Goal: Communication & Community: Answer question/provide support

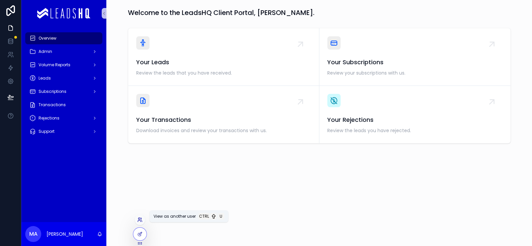
click at [143, 217] on icon at bounding box center [139, 219] width 5 height 5
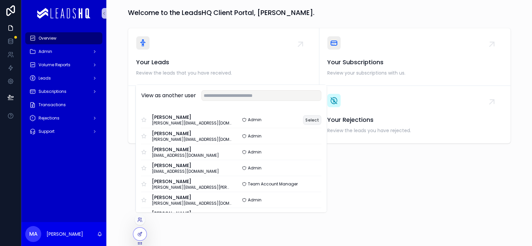
click at [322, 115] on button "Select" at bounding box center [312, 120] width 18 height 10
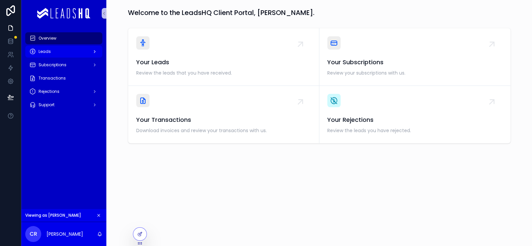
click at [95, 57] on div "Leads" at bounding box center [63, 51] width 69 height 11
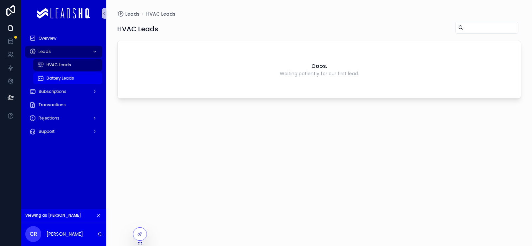
click at [91, 83] on div "Battery Leads" at bounding box center [67, 78] width 61 height 11
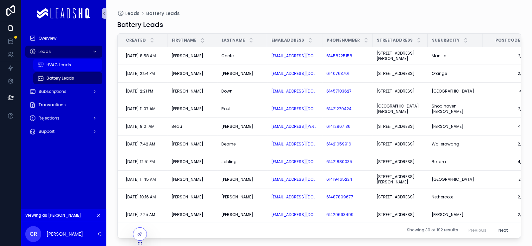
click at [95, 70] on div "HVAC Leads" at bounding box center [67, 65] width 61 height 11
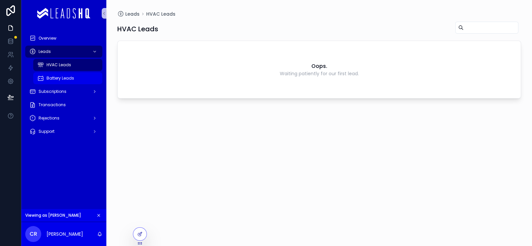
click at [92, 83] on div "Battery Leads" at bounding box center [67, 78] width 61 height 11
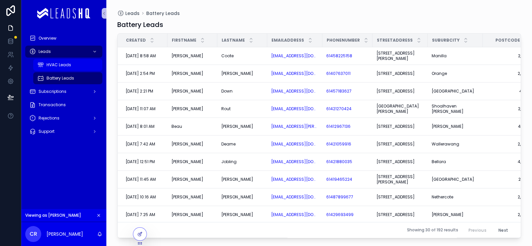
click at [93, 70] on div "HVAC Leads" at bounding box center [67, 65] width 61 height 11
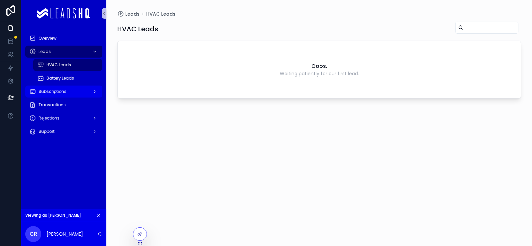
click at [69, 97] on div "Subscriptions" at bounding box center [63, 91] width 69 height 11
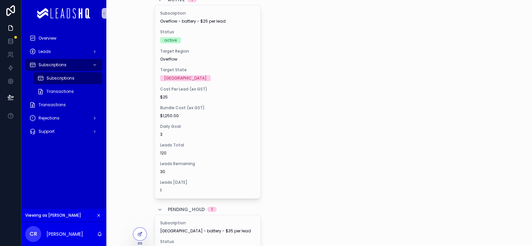
scroll to position [7, 0]
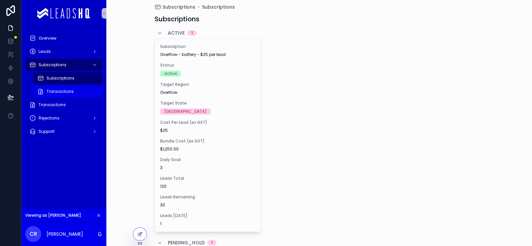
click at [89, 97] on link "Transactions" at bounding box center [67, 91] width 69 height 12
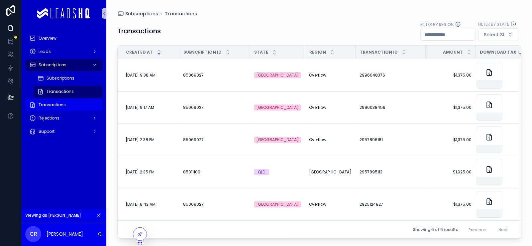
click at [86, 110] on div "Transactions" at bounding box center [63, 104] width 69 height 11
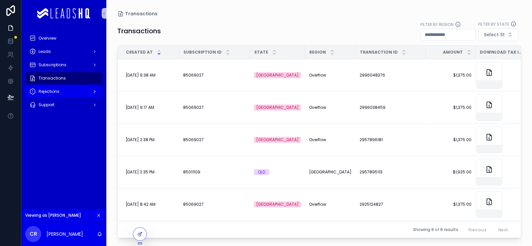
click at [69, 97] on div "Rejections" at bounding box center [63, 91] width 69 height 11
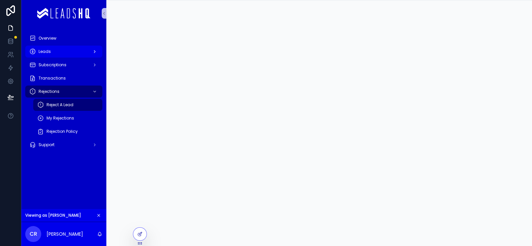
click at [82, 57] on div "Leads" at bounding box center [63, 51] width 69 height 11
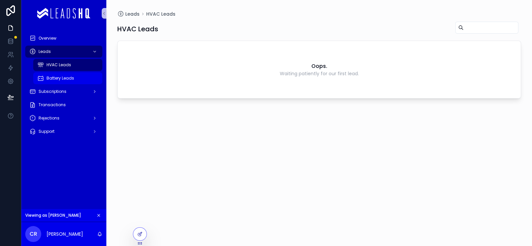
click at [74, 81] on span "Battery Leads" at bounding box center [61, 77] width 28 height 5
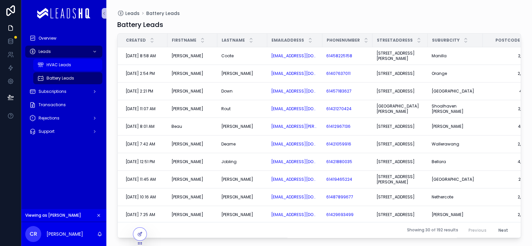
click at [90, 70] on div "HVAC Leads" at bounding box center [67, 65] width 61 height 11
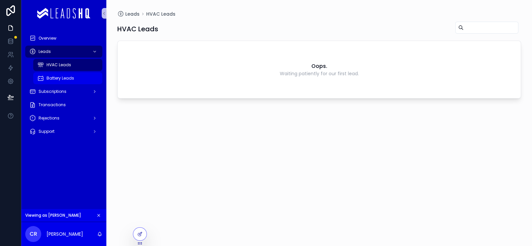
click at [74, 81] on span "Battery Leads" at bounding box center [61, 77] width 28 height 5
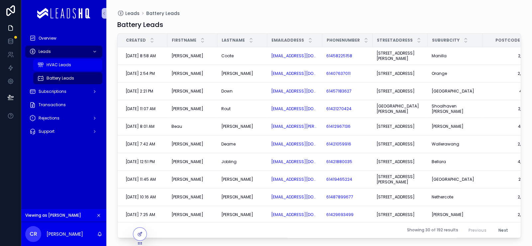
click at [91, 70] on div "HVAC Leads" at bounding box center [67, 65] width 61 height 11
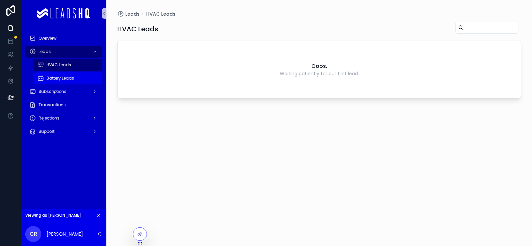
click at [93, 83] on div "Battery Leads" at bounding box center [67, 78] width 61 height 11
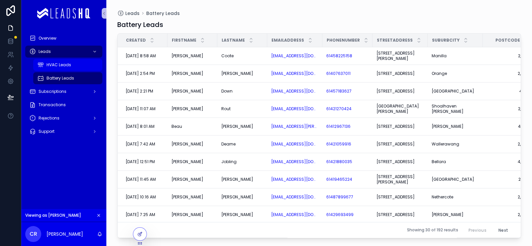
click at [93, 70] on div "HVAC Leads" at bounding box center [67, 65] width 61 height 11
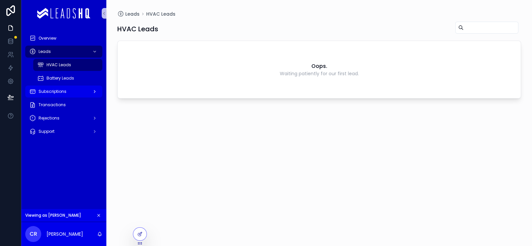
click at [83, 97] on div "Subscriptions" at bounding box center [63, 91] width 69 height 11
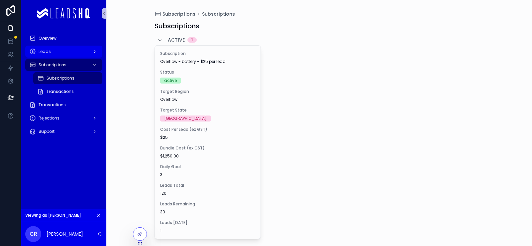
click at [81, 57] on div "Leads" at bounding box center [63, 51] width 69 height 11
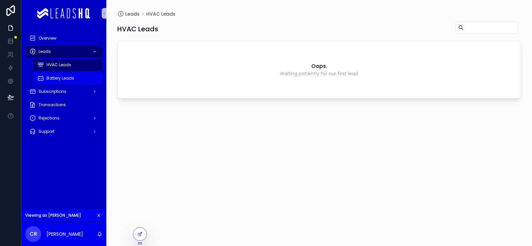
click at [78, 83] on div "Battery Leads" at bounding box center [67, 78] width 61 height 11
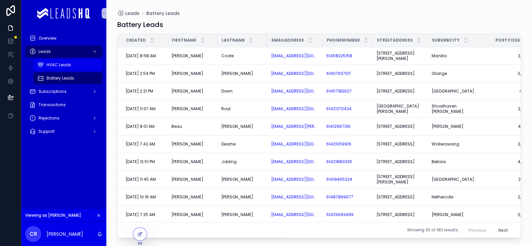
click at [90, 70] on div "HVAC Leads" at bounding box center [67, 65] width 61 height 11
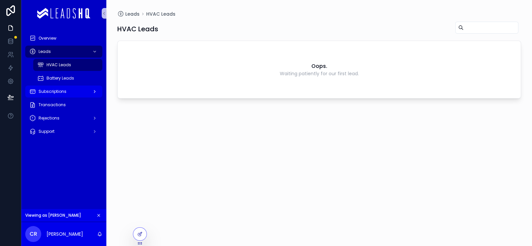
click at [67, 94] on span "Subscriptions" at bounding box center [53, 91] width 28 height 5
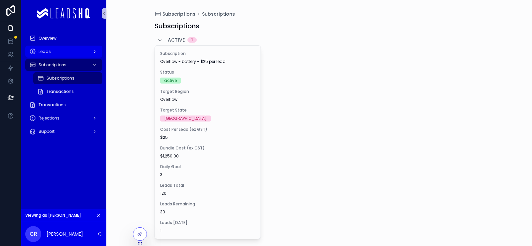
click at [98, 57] on div "scrollable content" at bounding box center [94, 51] width 9 height 11
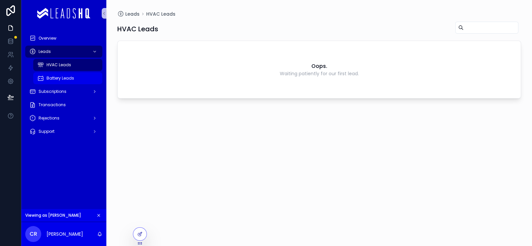
click at [74, 81] on span "Battery Leads" at bounding box center [61, 77] width 28 height 5
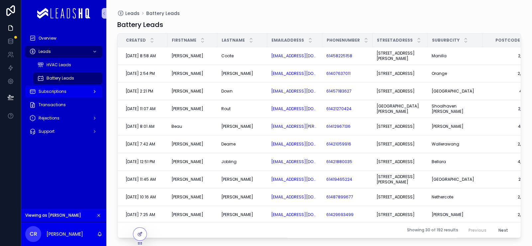
click at [81, 97] on div "Subscriptions" at bounding box center [63, 91] width 69 height 11
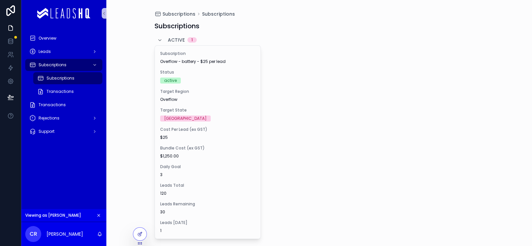
click at [101, 213] on icon "scrollable content" at bounding box center [98, 215] width 5 height 5
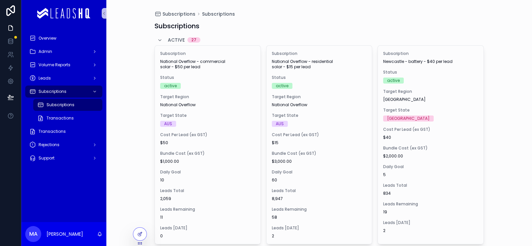
click at [138, 49] on div "Subscriptions Subscriptions Subscriptions active 27 Subscription National Overf…" at bounding box center [319, 123] width 426 height 246
click at [98, 44] on div "Overview" at bounding box center [63, 38] width 69 height 11
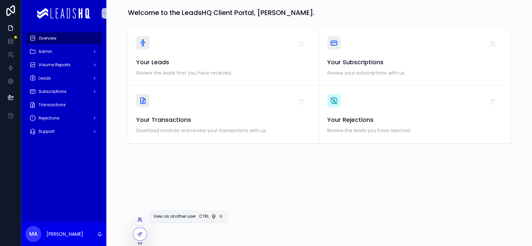
click at [140, 217] on icon at bounding box center [139, 219] width 5 height 5
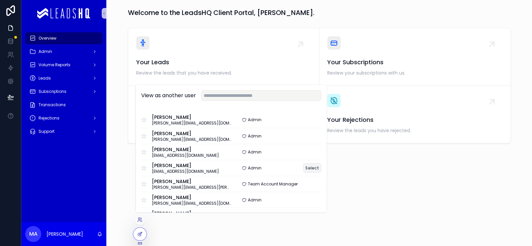
click at [322, 163] on button "Select" at bounding box center [312, 168] width 18 height 10
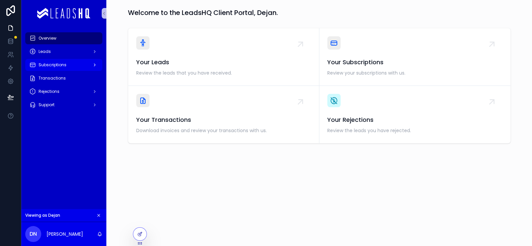
click at [98, 70] on div "Subscriptions" at bounding box center [63, 65] width 69 height 11
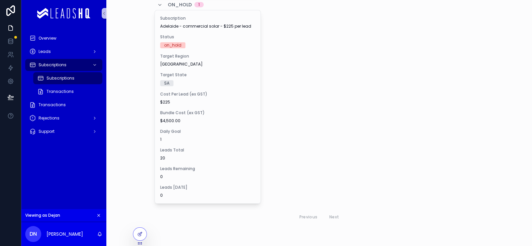
scroll to position [133, 0]
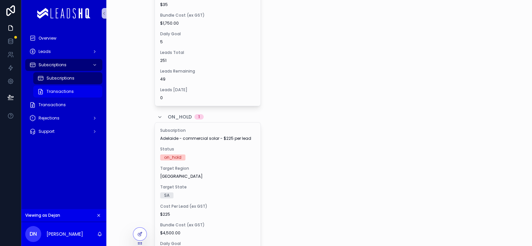
click at [98, 97] on div "Transactions" at bounding box center [67, 91] width 61 height 11
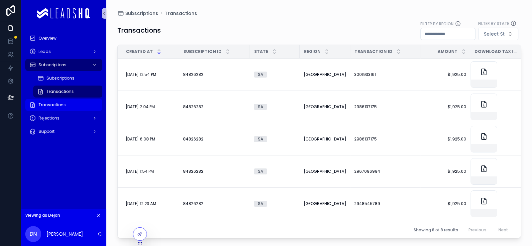
click at [66, 107] on span "Transactions" at bounding box center [52, 104] width 27 height 5
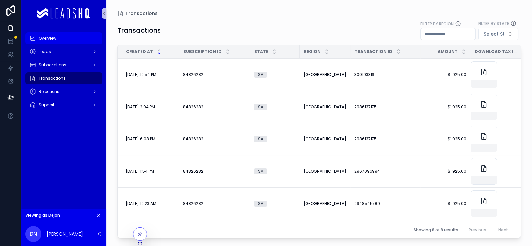
click at [79, 44] on div "Overview" at bounding box center [63, 38] width 69 height 11
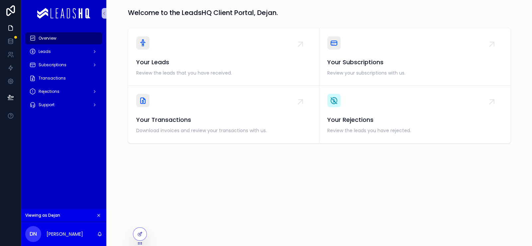
click at [101, 213] on icon "scrollable content" at bounding box center [98, 215] width 5 height 5
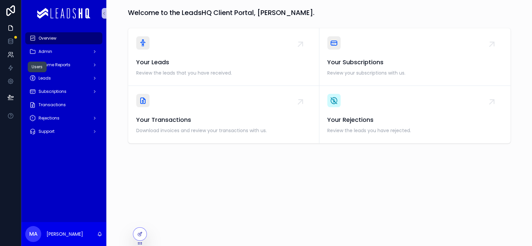
click at [11, 57] on icon at bounding box center [9, 57] width 3 height 2
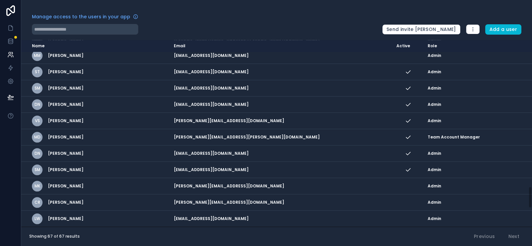
scroll to position [1198, 0]
click at [17, 35] on link at bounding box center [10, 27] width 21 height 13
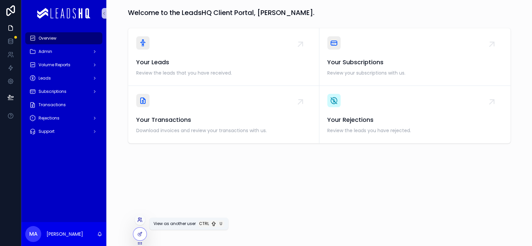
click at [143, 217] on icon at bounding box center [139, 219] width 5 height 5
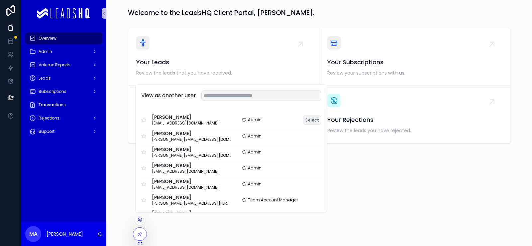
click at [322, 115] on button "Select" at bounding box center [312, 120] width 18 height 10
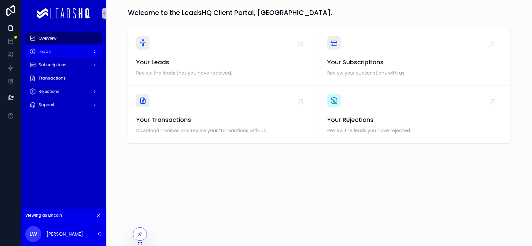
click at [80, 57] on div "Leads" at bounding box center [63, 51] width 69 height 11
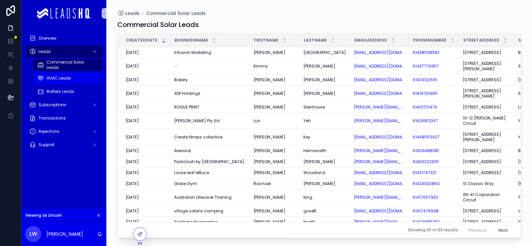
click at [89, 83] on div "HVAC Leads" at bounding box center [67, 78] width 61 height 11
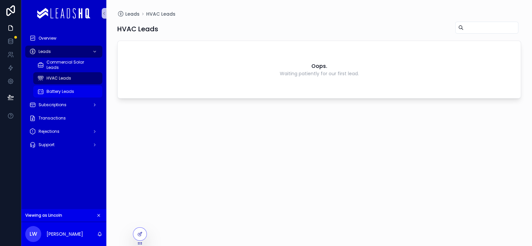
click at [90, 97] on div "Battery Leads" at bounding box center [67, 91] width 61 height 11
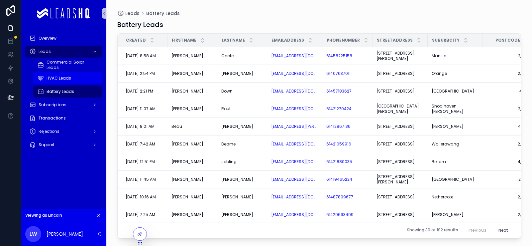
click at [88, 83] on div "HVAC Leads" at bounding box center [67, 78] width 61 height 11
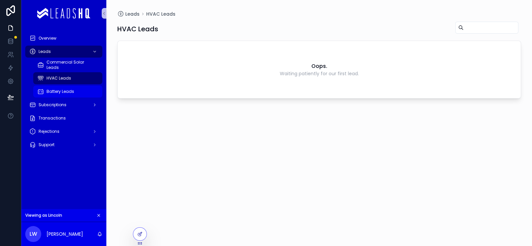
click at [95, 97] on div "Battery Leads" at bounding box center [67, 91] width 61 height 11
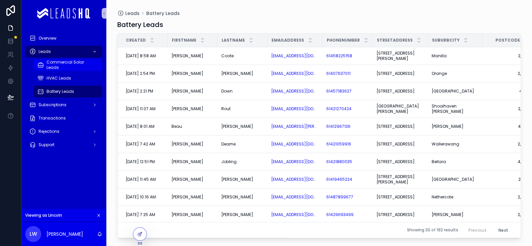
click at [96, 70] on span "Commercial Solar Leads" at bounding box center [71, 65] width 49 height 11
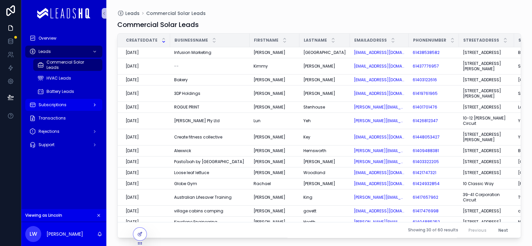
click at [82, 110] on div "Subscriptions" at bounding box center [63, 104] width 69 height 11
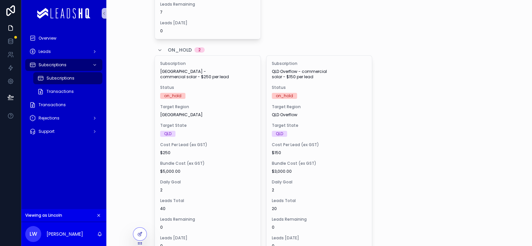
scroll to position [366, 0]
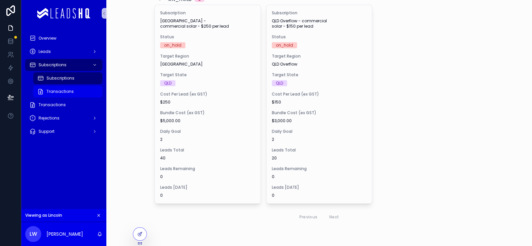
click at [98, 97] on div "Transactions" at bounding box center [67, 91] width 61 height 11
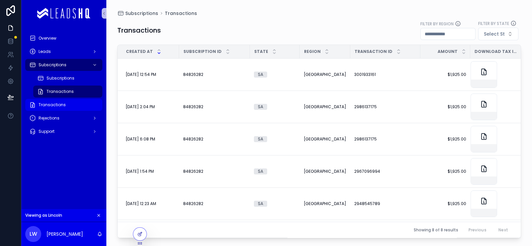
click at [96, 110] on div "Transactions" at bounding box center [63, 104] width 69 height 11
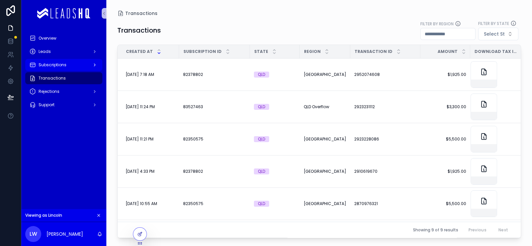
click at [98, 70] on div "Subscriptions" at bounding box center [63, 65] width 69 height 11
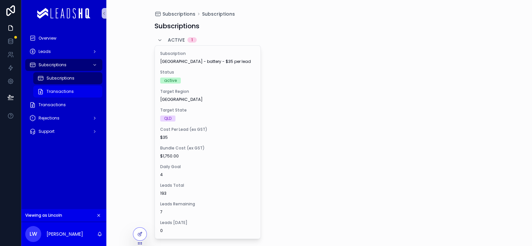
click at [98, 97] on div "Transactions" at bounding box center [67, 91] width 61 height 11
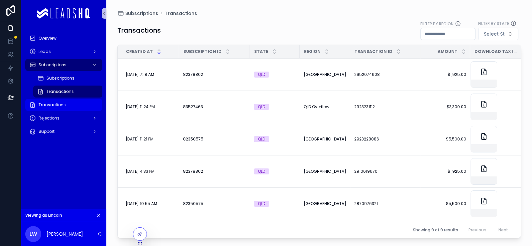
click at [92, 110] on div "Transactions" at bounding box center [63, 104] width 69 height 11
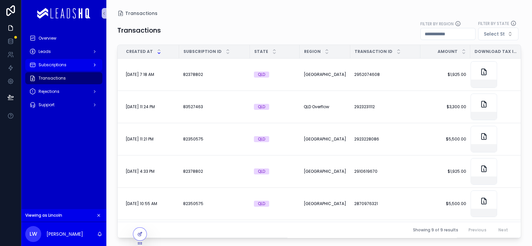
click at [98, 70] on div "Subscriptions" at bounding box center [63, 65] width 69 height 11
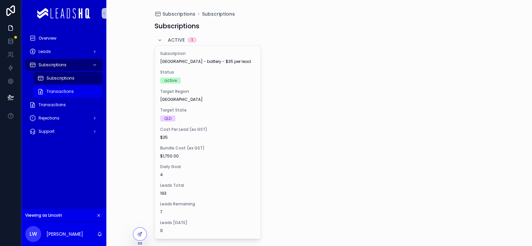
click at [93, 97] on div "Transactions" at bounding box center [67, 91] width 61 height 11
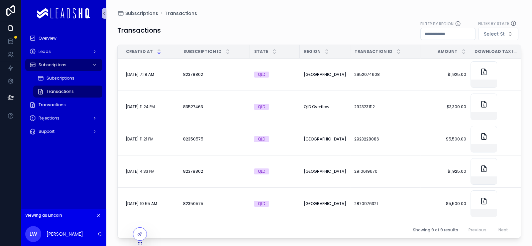
click at [226, 35] on div "Transactions Filter By Region Filter By State Select St" at bounding box center [319, 30] width 404 height 21
click at [90, 110] on div "Transactions" at bounding box center [63, 104] width 69 height 11
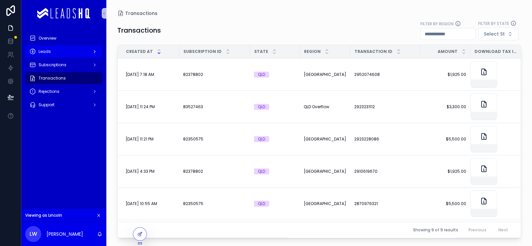
click at [94, 57] on div "Leads" at bounding box center [63, 51] width 69 height 11
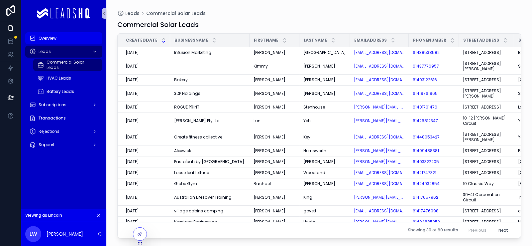
click at [95, 44] on div "Overview" at bounding box center [63, 38] width 69 height 11
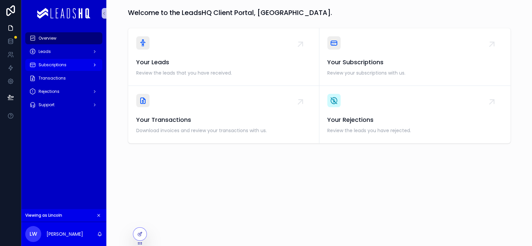
click at [98, 70] on div "Subscriptions" at bounding box center [63, 65] width 69 height 11
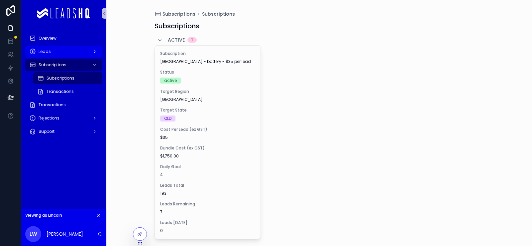
click at [93, 57] on div "Leads" at bounding box center [63, 51] width 69 height 11
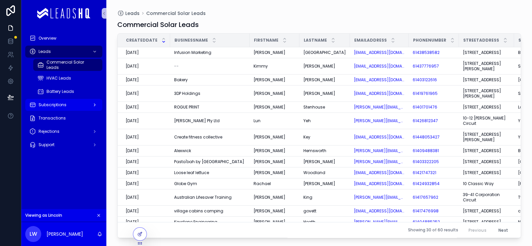
click at [82, 110] on div "Subscriptions" at bounding box center [63, 104] width 69 height 11
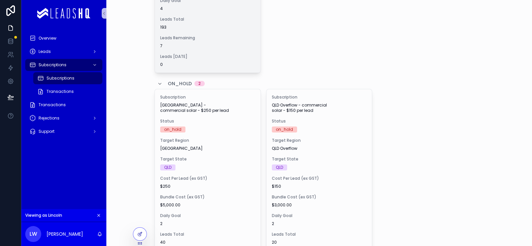
scroll to position [332, 0]
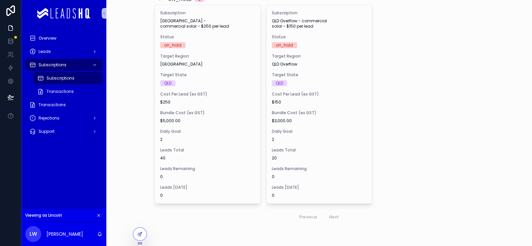
click at [101, 213] on icon "scrollable content" at bounding box center [98, 215] width 5 height 5
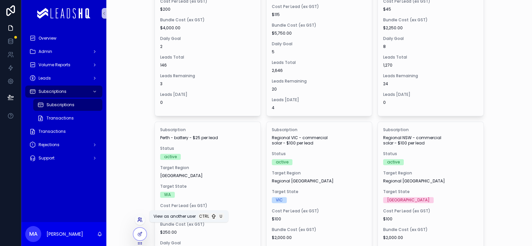
click at [142, 217] on icon at bounding box center [141, 218] width 1 height 2
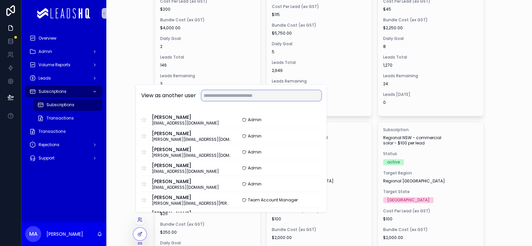
click at [251, 90] on input "text" at bounding box center [262, 95] width 120 height 11
paste input "**********"
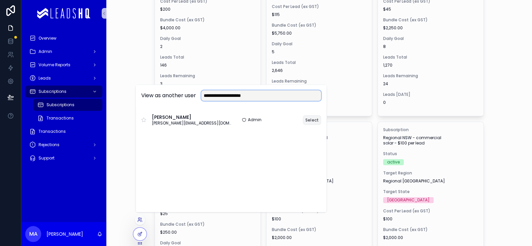
type input "**********"
click at [322, 115] on button "Select" at bounding box center [312, 120] width 18 height 10
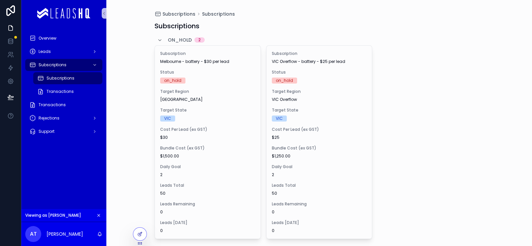
click at [101, 213] on icon "scrollable content" at bounding box center [98, 215] width 5 height 5
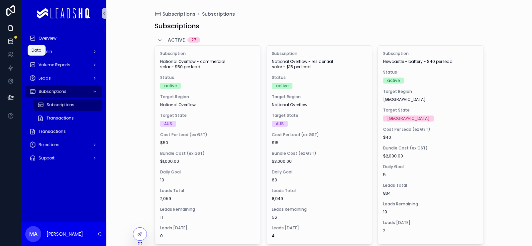
click at [13, 48] on link at bounding box center [10, 41] width 21 height 13
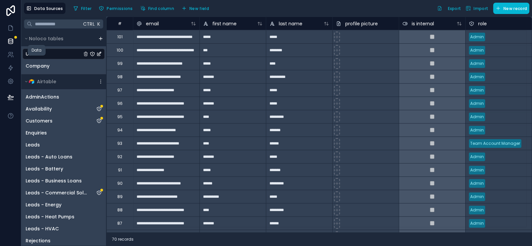
click at [13, 48] on link at bounding box center [10, 41] width 21 height 13
click at [12, 58] on icon at bounding box center [10, 54] width 7 height 7
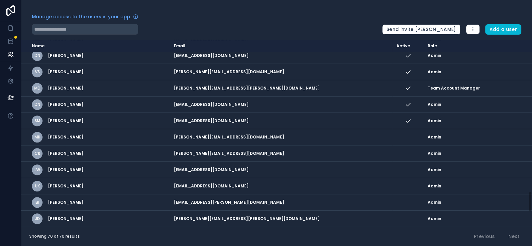
scroll to position [1258, 0]
click at [11, 61] on link at bounding box center [10, 54] width 21 height 13
click at [17, 35] on link at bounding box center [10, 27] width 21 height 13
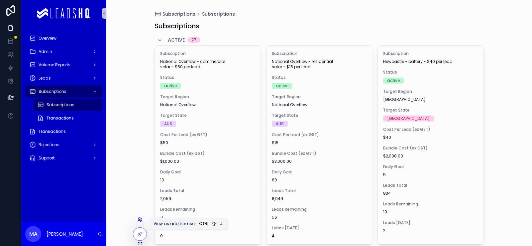
click at [142, 217] on icon at bounding box center [139, 219] width 5 height 5
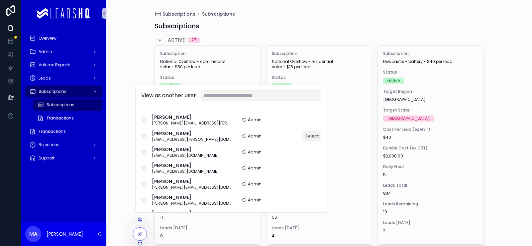
click at [322, 131] on button "Select" at bounding box center [312, 136] width 18 height 10
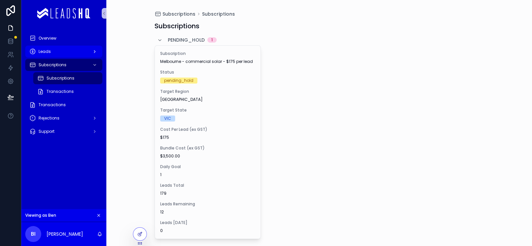
click at [95, 57] on div "Leads" at bounding box center [63, 51] width 69 height 11
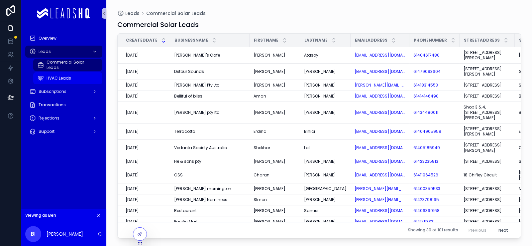
click at [89, 83] on div "HVAC Leads" at bounding box center [67, 78] width 61 height 11
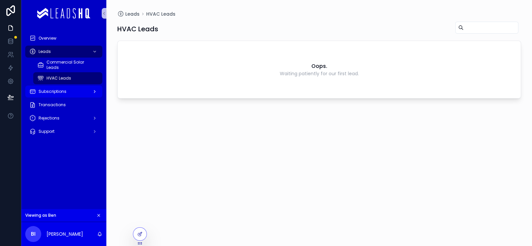
click at [83, 97] on div "Subscriptions" at bounding box center [63, 91] width 69 height 11
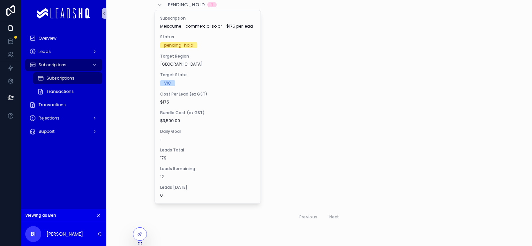
scroll to position [33, 0]
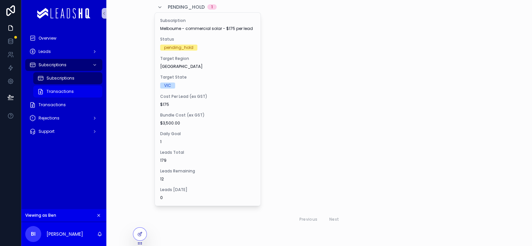
click at [98, 97] on div "Transactions" at bounding box center [67, 91] width 61 height 11
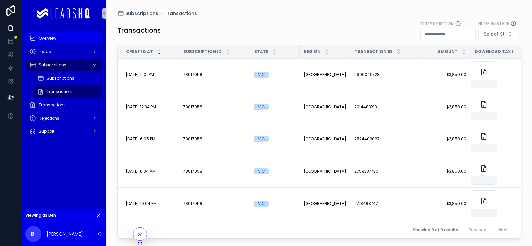
click at [98, 44] on div "Overview" at bounding box center [63, 38] width 69 height 11
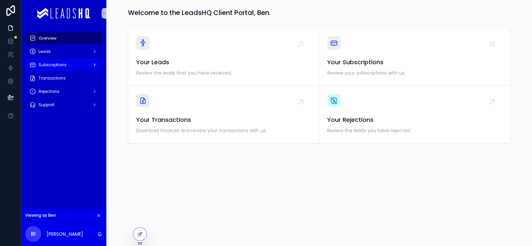
click at [98, 70] on div "Subscriptions" at bounding box center [63, 65] width 69 height 11
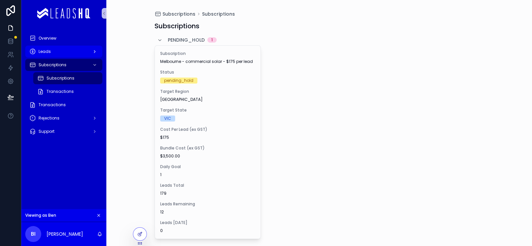
click at [98, 57] on div "Leads" at bounding box center [63, 51] width 69 height 11
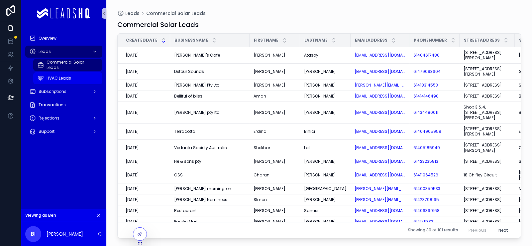
click at [98, 83] on div "HVAC Leads" at bounding box center [67, 78] width 61 height 11
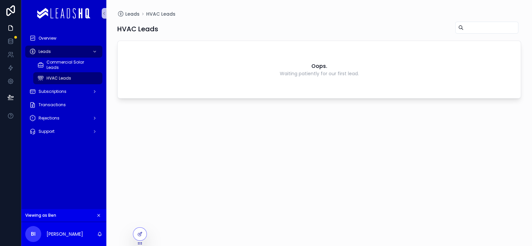
click at [100, 214] on icon "scrollable content" at bounding box center [99, 215] width 2 height 2
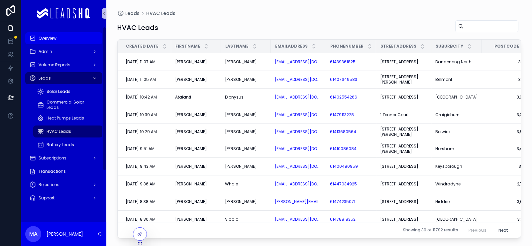
click at [91, 42] on div "Overview" at bounding box center [63, 38] width 69 height 11
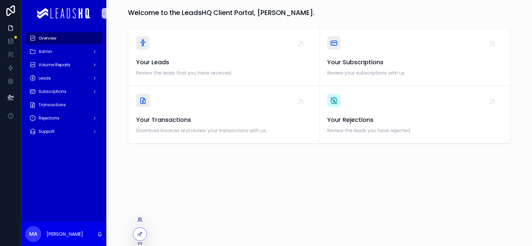
click at [142, 217] on icon at bounding box center [141, 218] width 1 height 2
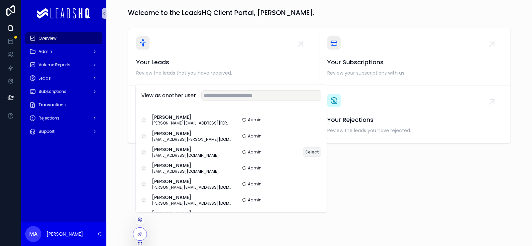
click at [322, 147] on button "Select" at bounding box center [312, 152] width 18 height 10
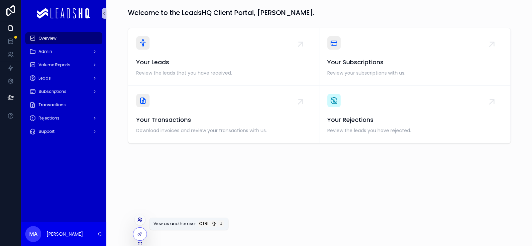
click at [143, 217] on icon at bounding box center [139, 219] width 5 height 5
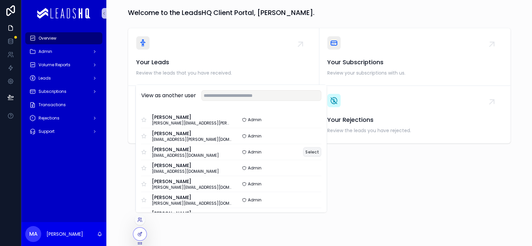
click at [322, 147] on button "Select" at bounding box center [312, 152] width 18 height 10
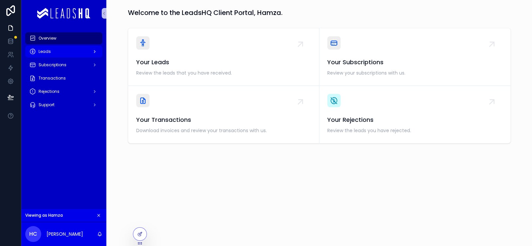
click at [98, 57] on div "Leads" at bounding box center [63, 51] width 69 height 11
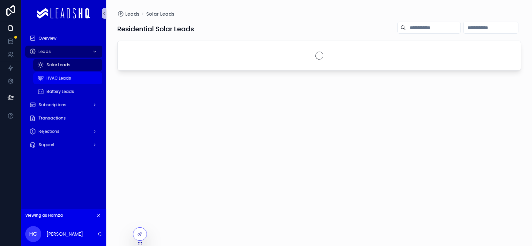
click at [96, 83] on div "HVAC Leads" at bounding box center [67, 78] width 61 height 11
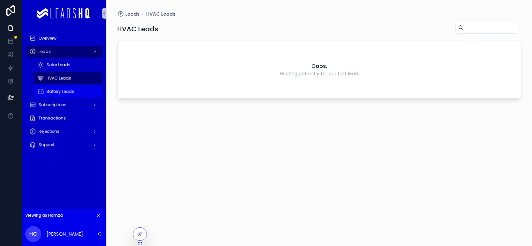
click at [95, 97] on div "Battery Leads" at bounding box center [67, 91] width 61 height 11
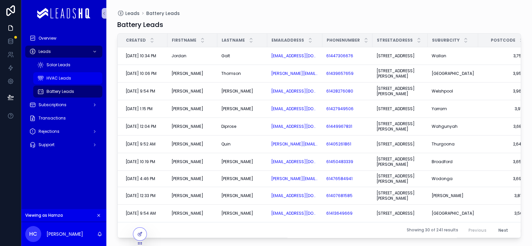
click at [98, 83] on div "HVAC Leads" at bounding box center [67, 78] width 61 height 11
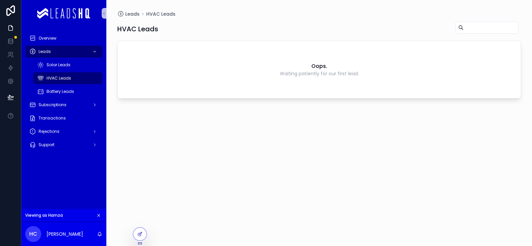
click at [101, 213] on icon "scrollable content" at bounding box center [98, 215] width 5 height 5
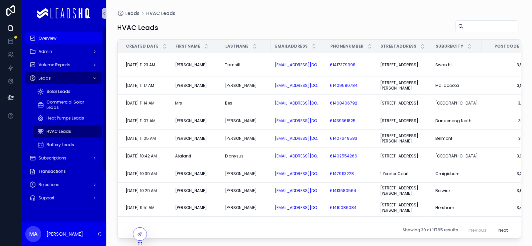
click at [98, 44] on div "Overview" at bounding box center [63, 38] width 69 height 11
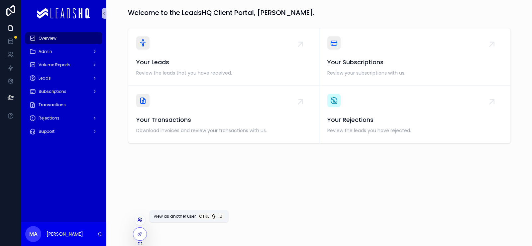
click at [143, 218] on icon at bounding box center [139, 219] width 5 height 5
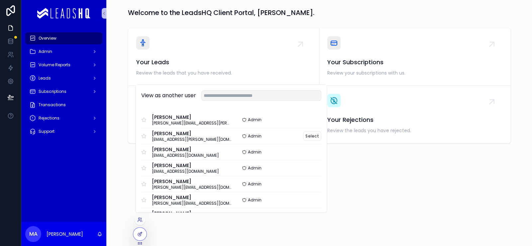
click at [203, 137] on span "[EMAIL_ADDRESS][PERSON_NAME][DOMAIN_NAME]" at bounding box center [191, 139] width 79 height 5
click at [322, 131] on button "Select" at bounding box center [312, 136] width 18 height 10
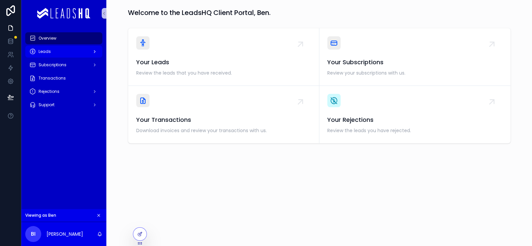
click at [80, 57] on div "Leads" at bounding box center [63, 51] width 69 height 11
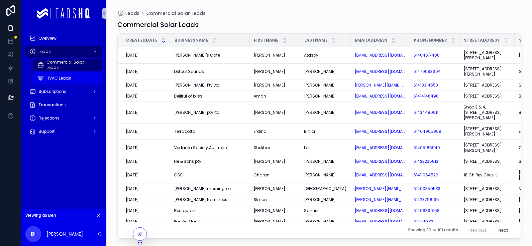
click at [71, 81] on span "HVAC Leads" at bounding box center [59, 77] width 25 height 5
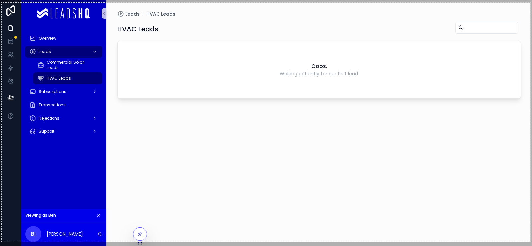
drag, startPoint x: 2, startPoint y: 3, endPoint x: 531, endPoint y: 241, distance: 580.5
click at [531, 241] on div "1591 X 718" at bounding box center [266, 123] width 532 height 246
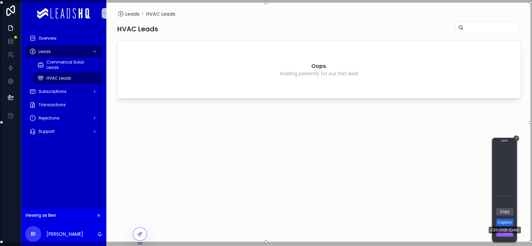
click at [508, 222] on link "Capture" at bounding box center [505, 221] width 17 height 7
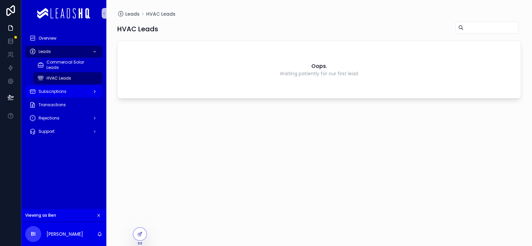
click at [97, 94] on icon "scrollable content" at bounding box center [94, 91] width 5 height 5
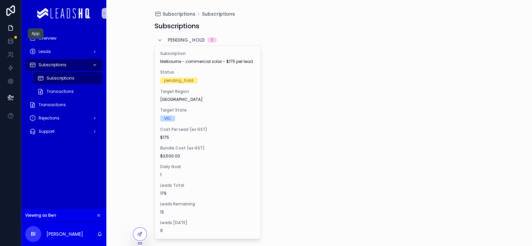
click at [16, 30] on link at bounding box center [10, 27] width 21 height 13
click at [14, 31] on icon at bounding box center [10, 28] width 7 height 7
click at [18, 61] on link at bounding box center [10, 54] width 21 height 13
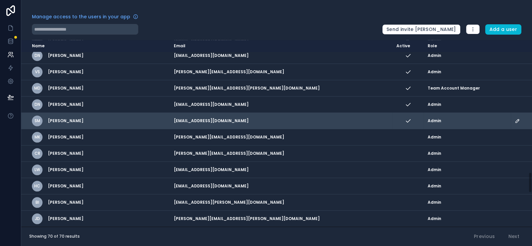
scroll to position [1258, 0]
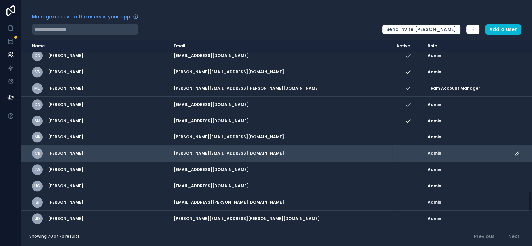
click at [516, 152] on icon "scrollable content" at bounding box center [517, 153] width 3 height 3
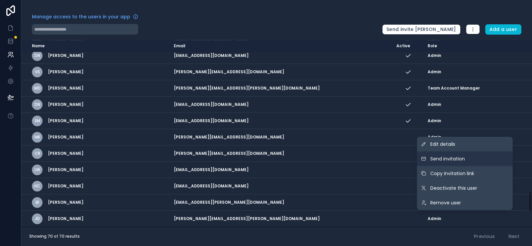
click at [431, 161] on span "Send invitation" at bounding box center [448, 158] width 35 height 7
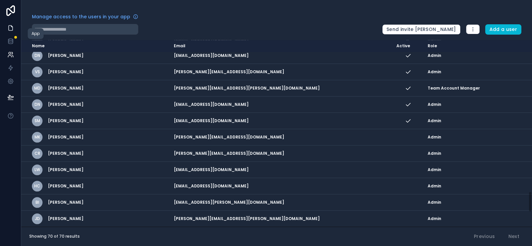
click at [17, 35] on link at bounding box center [10, 27] width 21 height 13
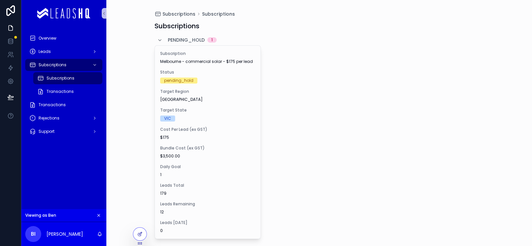
click at [102, 212] on button "scrollable content" at bounding box center [98, 215] width 7 height 7
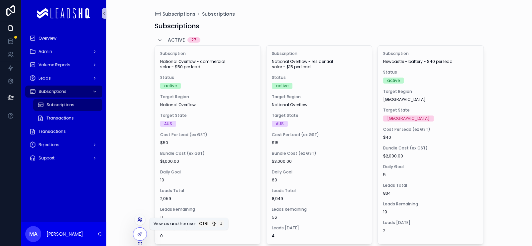
click at [142, 217] on icon at bounding box center [139, 219] width 5 height 5
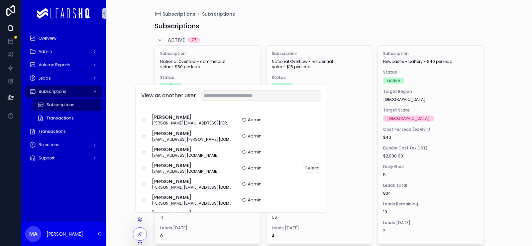
scroll to position [66, 0]
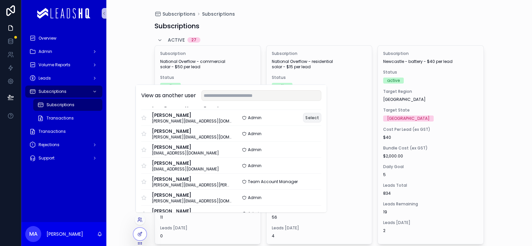
click at [322, 113] on button "Select" at bounding box center [312, 118] width 18 height 10
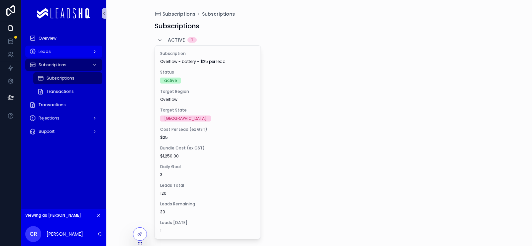
click at [95, 57] on div "Leads" at bounding box center [63, 51] width 69 height 11
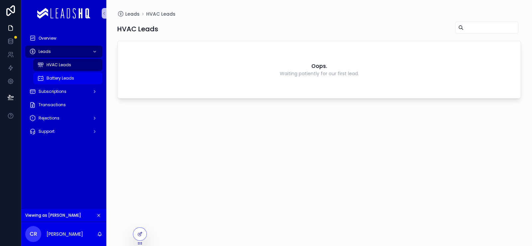
click at [91, 83] on div "Battery Leads" at bounding box center [67, 78] width 61 height 11
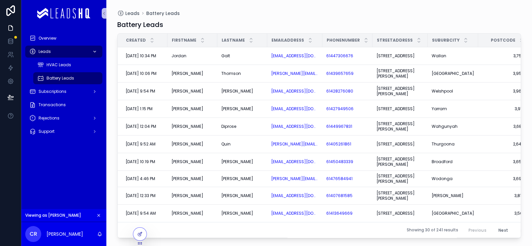
click at [98, 57] on div "Leads" at bounding box center [63, 51] width 69 height 11
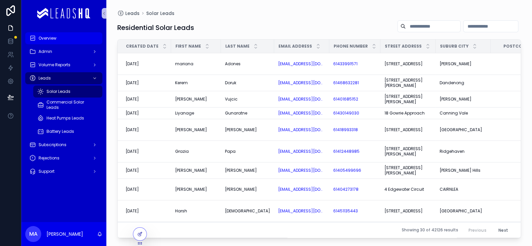
click at [98, 44] on div "Overview" at bounding box center [63, 38] width 69 height 11
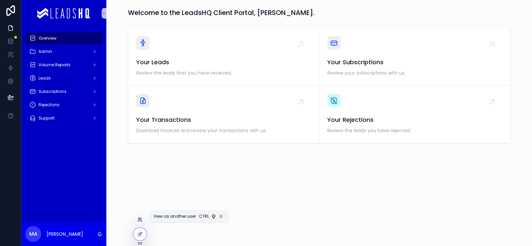
click at [142, 217] on icon at bounding box center [139, 219] width 5 height 5
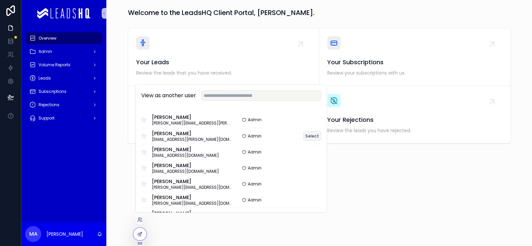
click at [322, 131] on button "Select" at bounding box center [312, 136] width 18 height 10
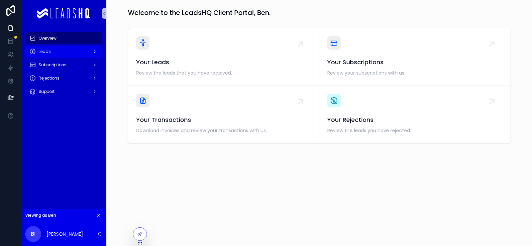
click at [98, 57] on div "Leads" at bounding box center [63, 51] width 69 height 11
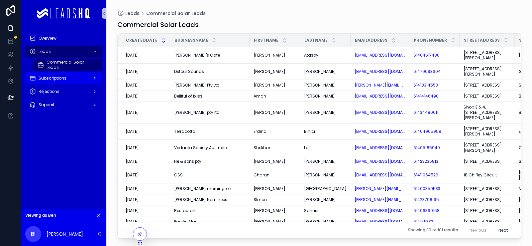
click at [95, 83] on div "Subscriptions" at bounding box center [63, 78] width 69 height 11
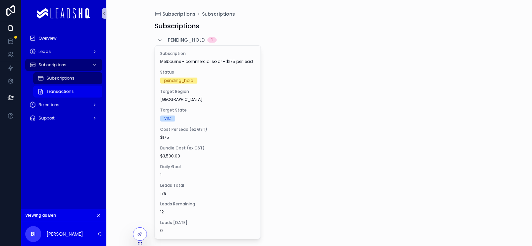
click at [91, 97] on div "Transactions" at bounding box center [67, 91] width 61 height 11
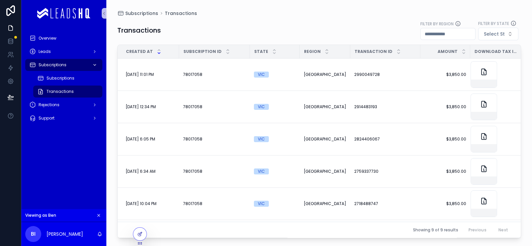
click at [89, 70] on div "Subscriptions" at bounding box center [63, 65] width 69 height 11
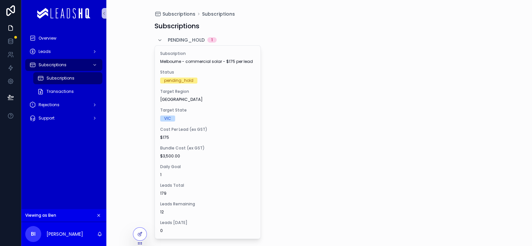
click at [101, 213] on icon "scrollable content" at bounding box center [98, 215] width 5 height 5
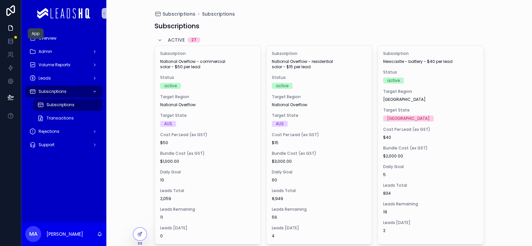
click at [12, 31] on icon at bounding box center [11, 28] width 4 height 5
click at [13, 58] on icon at bounding box center [10, 54] width 7 height 7
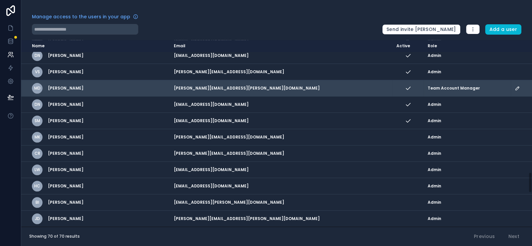
scroll to position [1258, 0]
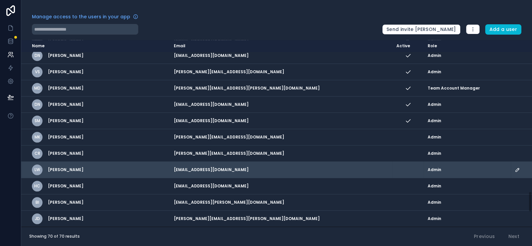
click at [515, 167] on icon "scrollable content" at bounding box center [517, 169] width 5 height 5
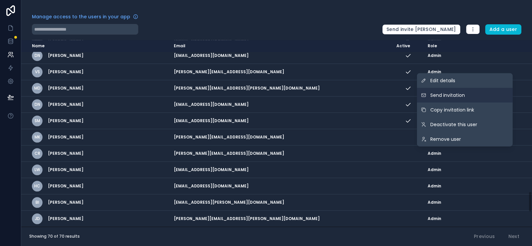
click at [452, 88] on button "Send invitation" at bounding box center [465, 95] width 96 height 15
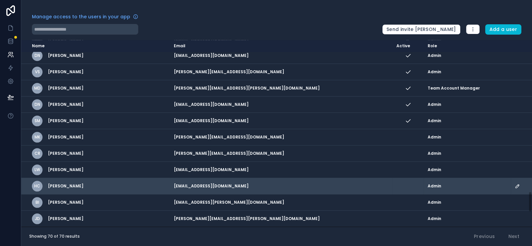
click at [515, 183] on icon "scrollable content" at bounding box center [517, 185] width 5 height 5
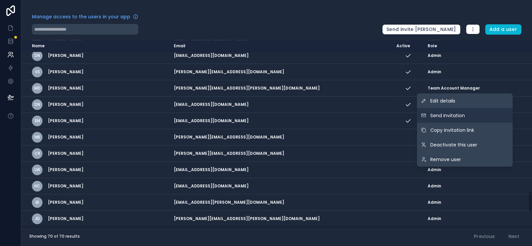
click at [444, 112] on span "Send invitation" at bounding box center [448, 115] width 35 height 7
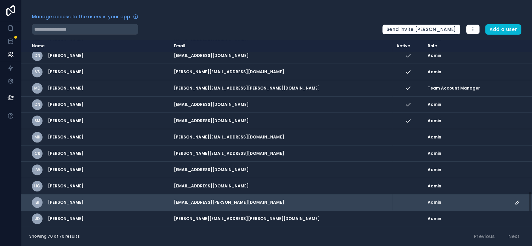
click at [515, 200] on icon "scrollable content" at bounding box center [517, 202] width 5 height 5
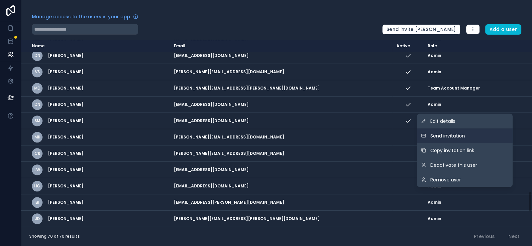
click at [455, 128] on button "Send invitation" at bounding box center [465, 135] width 96 height 15
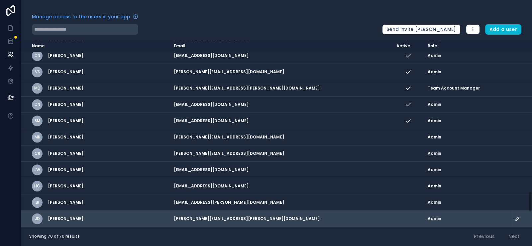
click at [515, 216] on icon "scrollable content" at bounding box center [517, 218] width 5 height 5
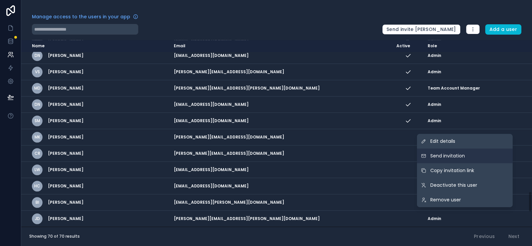
click at [491, 148] on button "Send invitation" at bounding box center [465, 155] width 96 height 15
